Goal: Navigation & Orientation: Find specific page/section

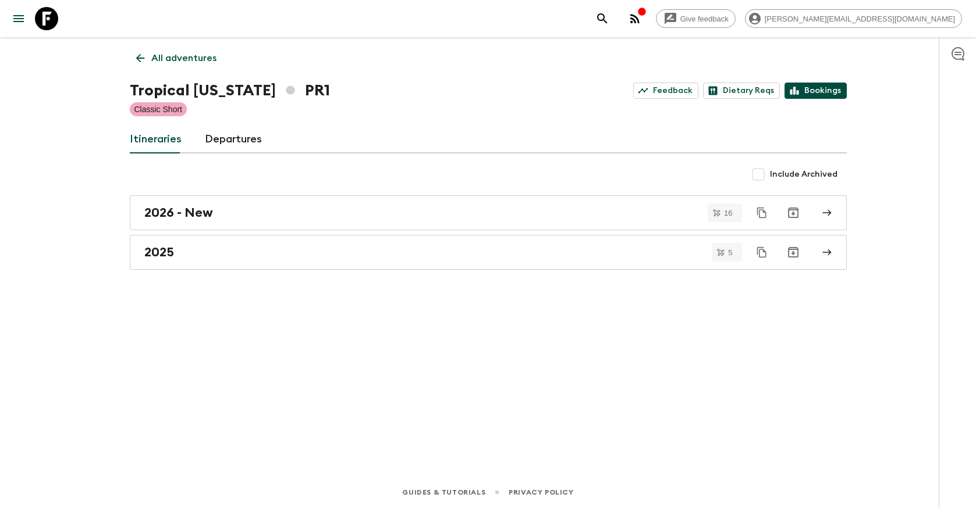
click at [817, 86] on link "Bookings" at bounding box center [815, 91] width 62 height 16
click at [648, 88] on icon at bounding box center [643, 91] width 10 height 10
click at [167, 53] on p "All adventures" at bounding box center [183, 58] width 65 height 14
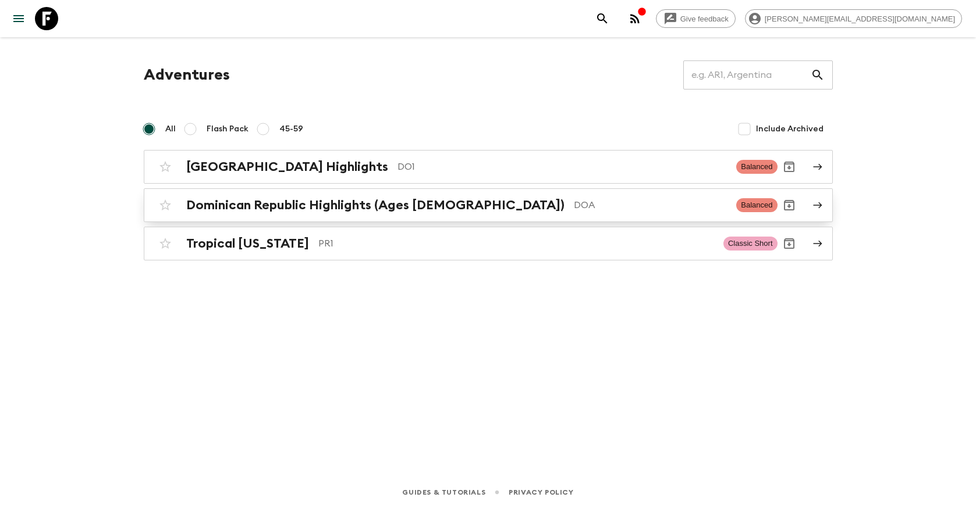
click at [370, 210] on h2 "Dominican Republic Highlights (Ages [DEMOGRAPHIC_DATA])" at bounding box center [375, 205] width 378 height 15
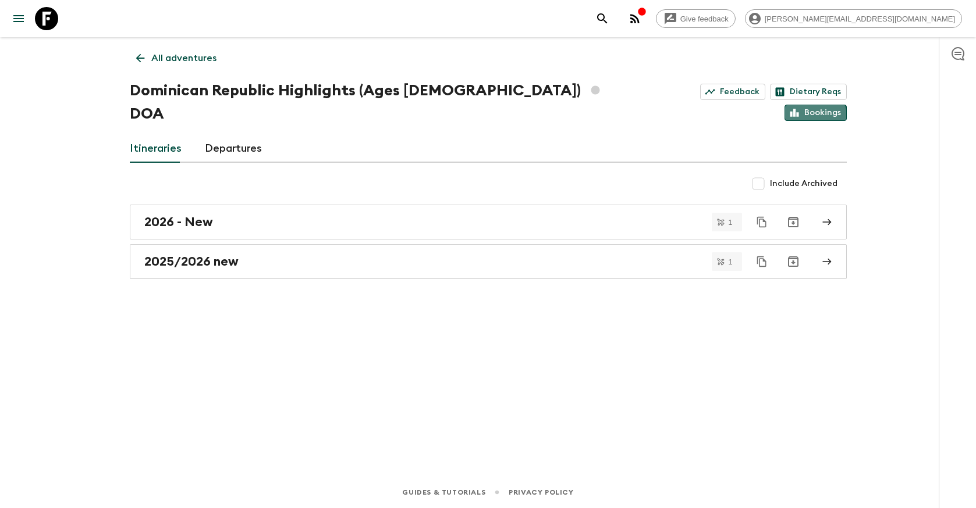
click at [802, 105] on link "Bookings" at bounding box center [815, 113] width 62 height 16
